Goal: Information Seeking & Learning: Understand process/instructions

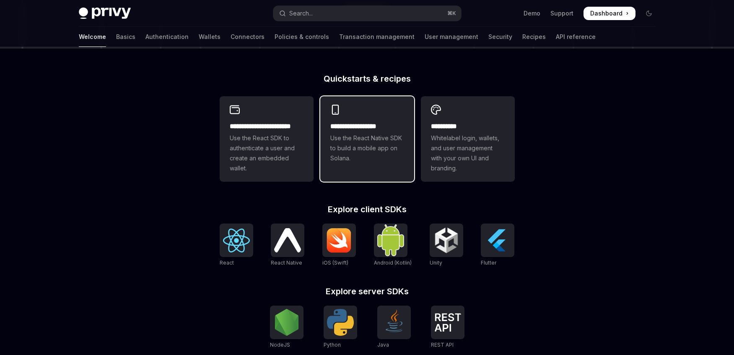
scroll to position [189, 0]
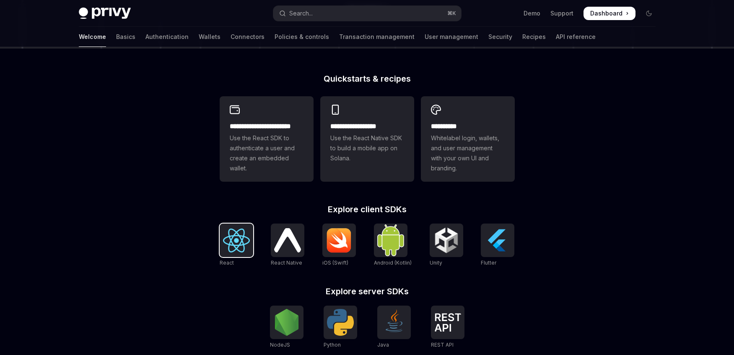
click at [234, 240] on img at bounding box center [236, 241] width 27 height 24
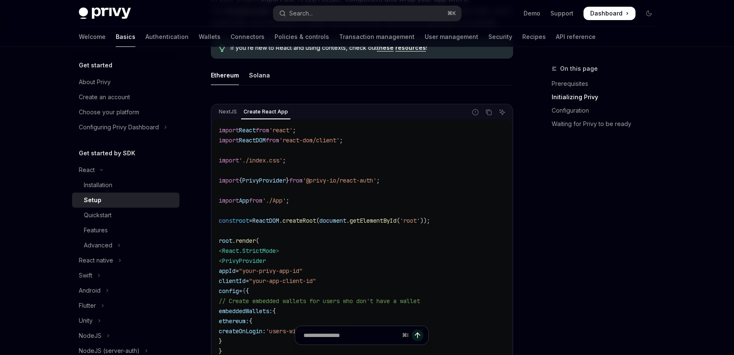
scroll to position [239, 0]
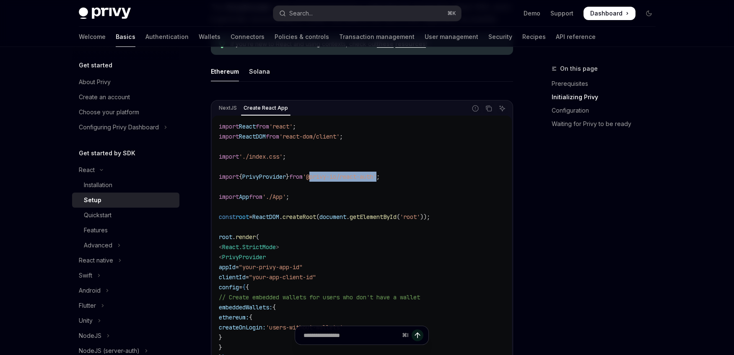
drag, startPoint x: 391, startPoint y: 178, endPoint x: 321, endPoint y: 178, distance: 70.4
click at [321, 178] on span "'@privy-io/react-auth'" at bounding box center [340, 177] width 74 height 8
copy span "@privy-io/react-auth"
click at [371, 193] on code "import React from 'react' ; import ReactDOM from 'react-dom/client' ; import '.…" at bounding box center [362, 268] width 286 height 292
drag, startPoint x: 391, startPoint y: 179, endPoint x: 321, endPoint y: 178, distance: 70.4
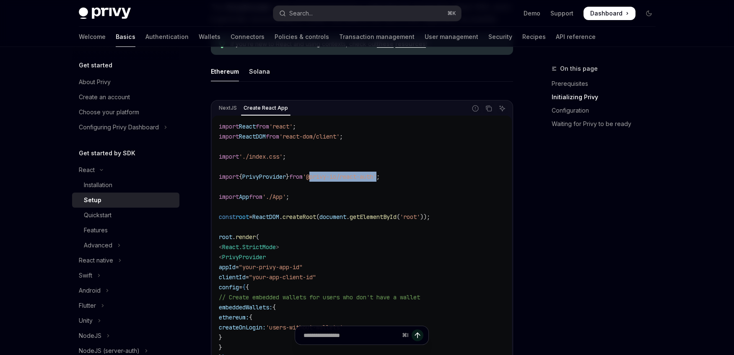
click at [321, 178] on span "'@privy-io/react-auth'" at bounding box center [340, 177] width 74 height 8
copy span "@privy-io/react-auth"
click at [376, 177] on span "'@privy-io/react-auth'" at bounding box center [340, 177] width 74 height 8
drag, startPoint x: 392, startPoint y: 177, endPoint x: 322, endPoint y: 178, distance: 69.6
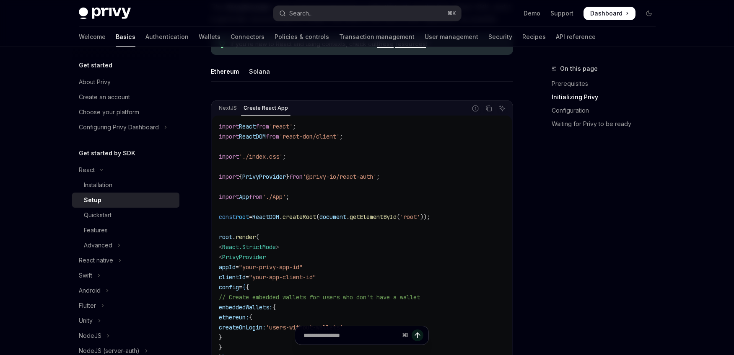
click at [322, 178] on span "'@privy-io/react-auth'" at bounding box center [340, 177] width 74 height 8
